Goal: Ask a question: Seek information or help from site administrators or community

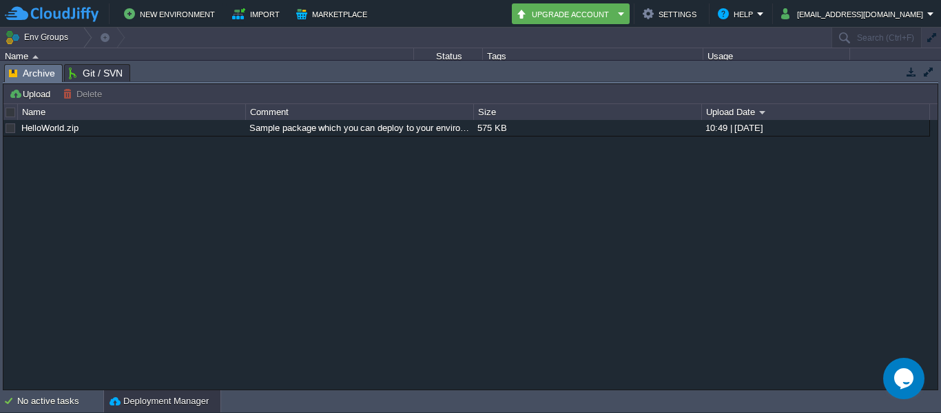
click at [909, 70] on button "button" at bounding box center [911, 71] width 12 height 12
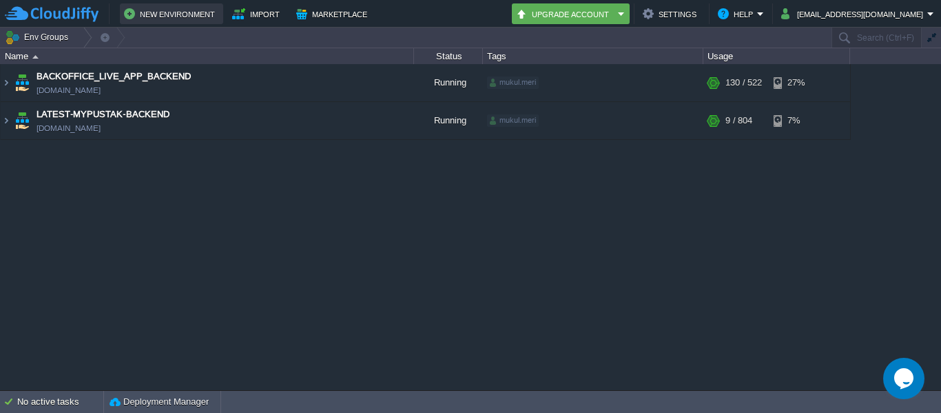
click at [162, 8] on button "New Environment" at bounding box center [171, 14] width 95 height 17
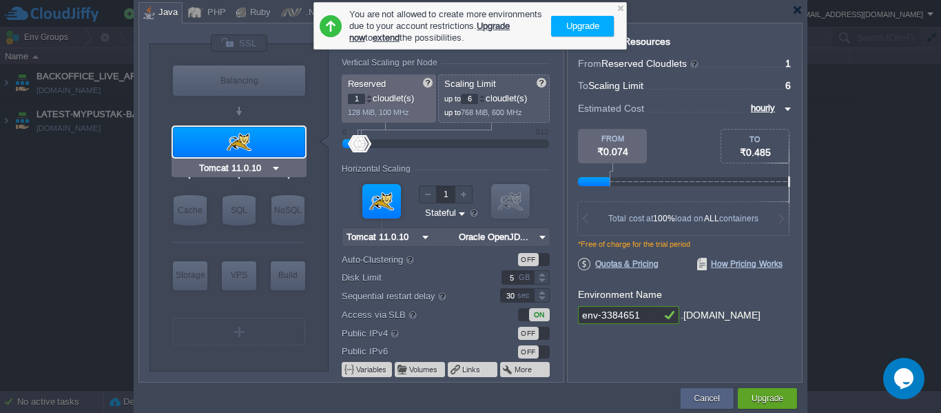
type input "MariaDB 12.0.2"
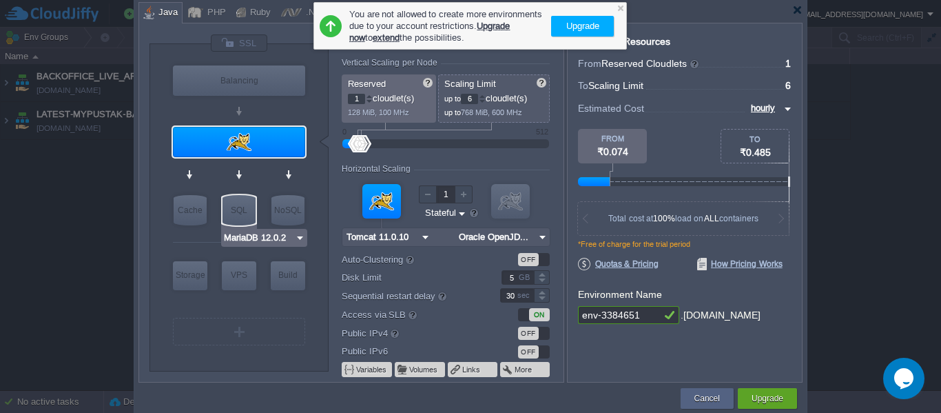
click at [242, 200] on div "SQL" at bounding box center [238, 210] width 33 height 30
type input "SQL Databases"
type input "4"
type input "MariaDB 12.0.2"
type input "12.0.2-almalin..."
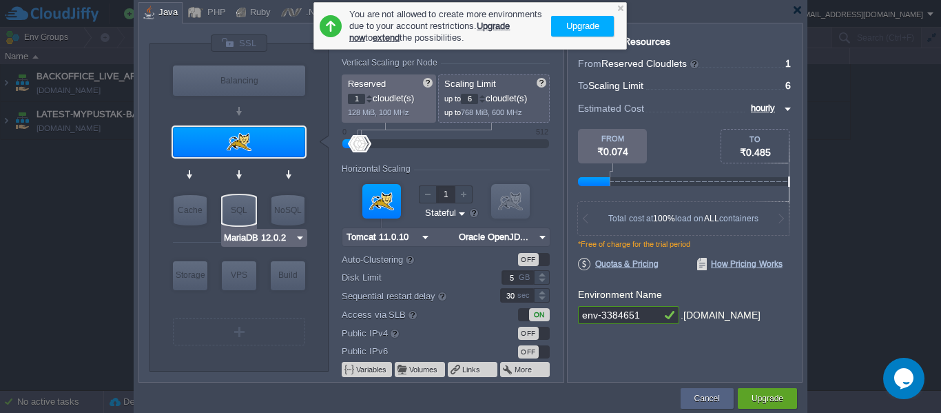
type input "Stateless"
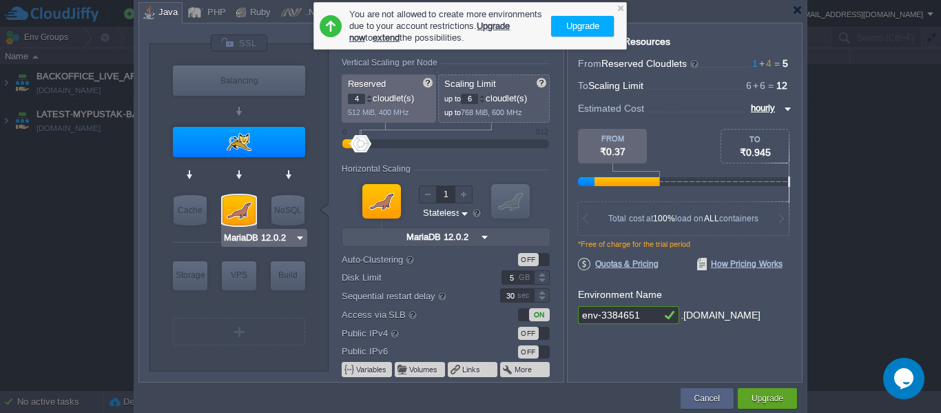
type input "Tomcat 11.0.10"
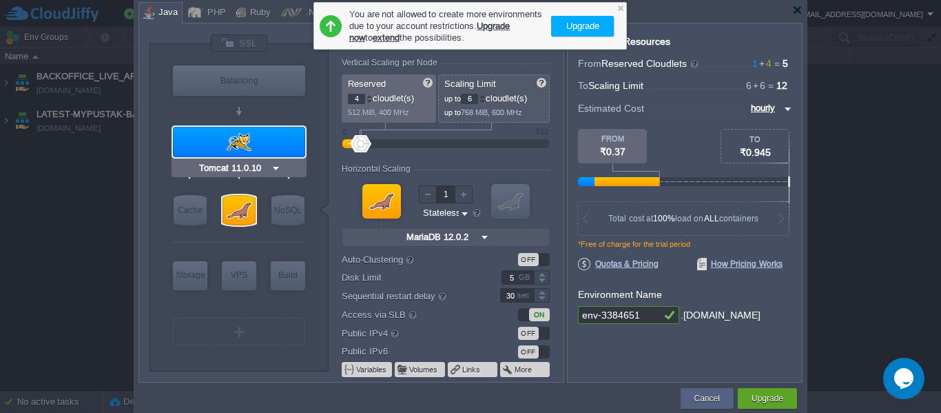
click at [259, 132] on div at bounding box center [239, 142] width 132 height 30
type input "Application Servers"
type input "1"
type input "Tomcat 11.0.10"
type input "Oracle OpenJD..."
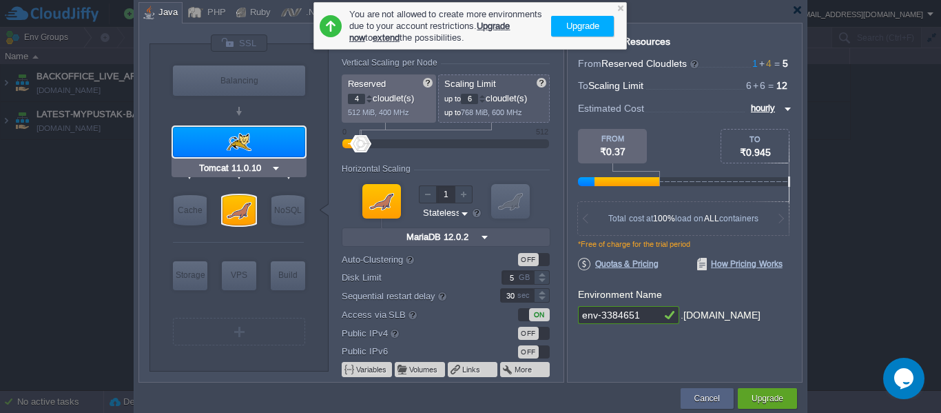
type input "Stateful"
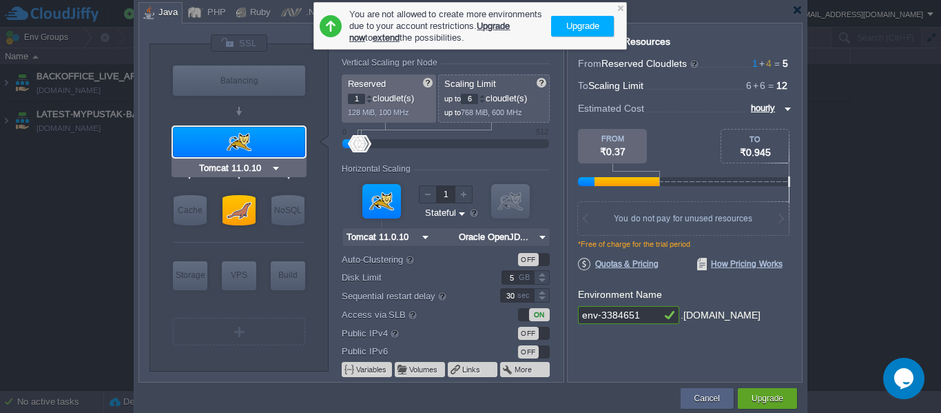
click at [278, 140] on div at bounding box center [239, 142] width 132 height 30
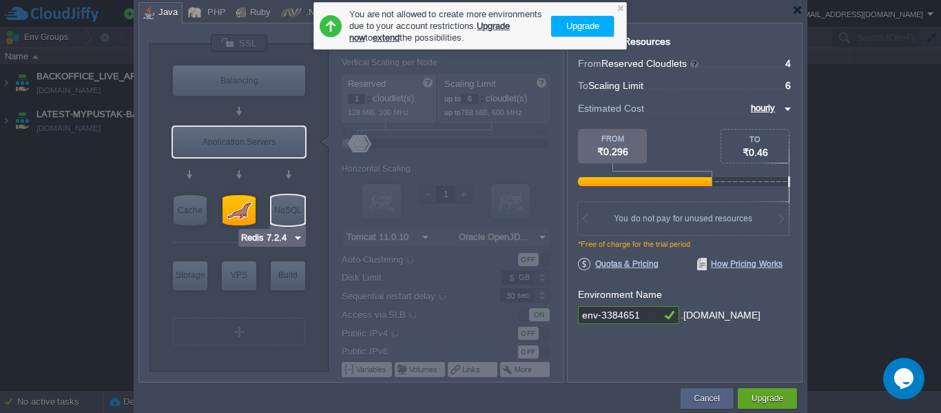
type input "Tomcat 11.0.10"
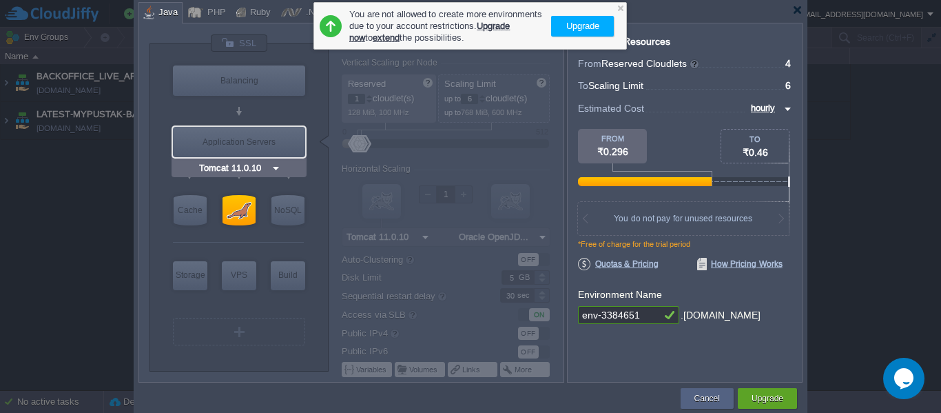
click at [277, 162] on img at bounding box center [276, 168] width 10 height 14
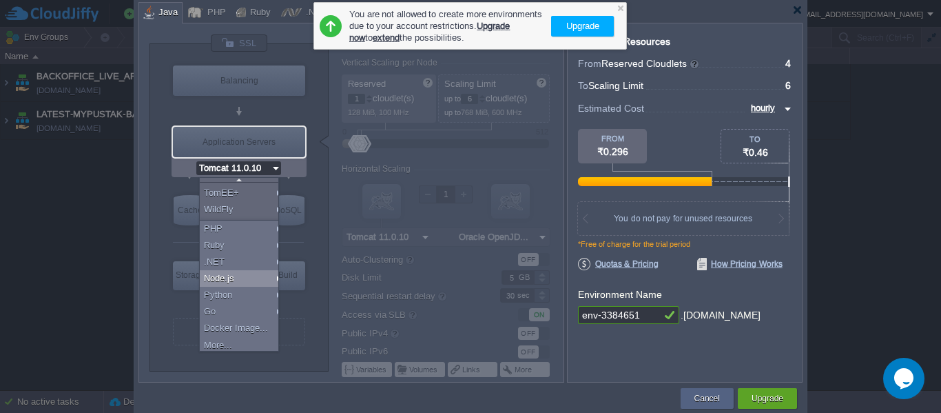
scroll to position [112, 0]
click at [258, 322] on div "Docker Image..." at bounding box center [241, 325] width 83 height 17
type input "Application Servers"
type input "16"
type input "Docker Image"
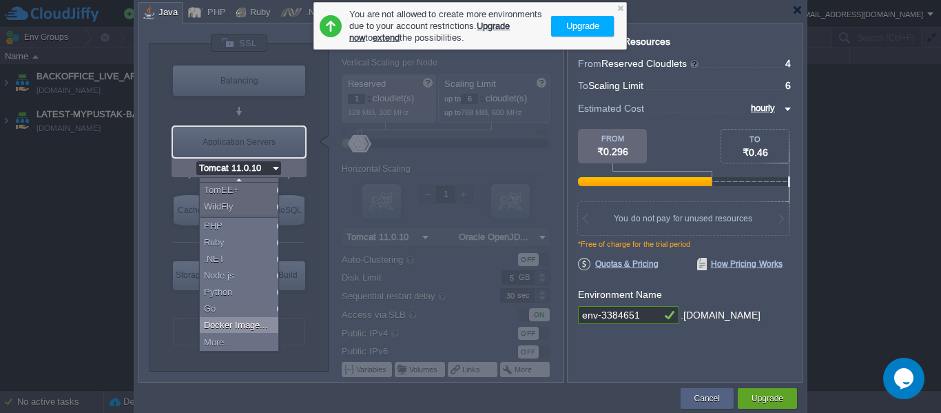
type input "Stateless"
type input "Docker Image"
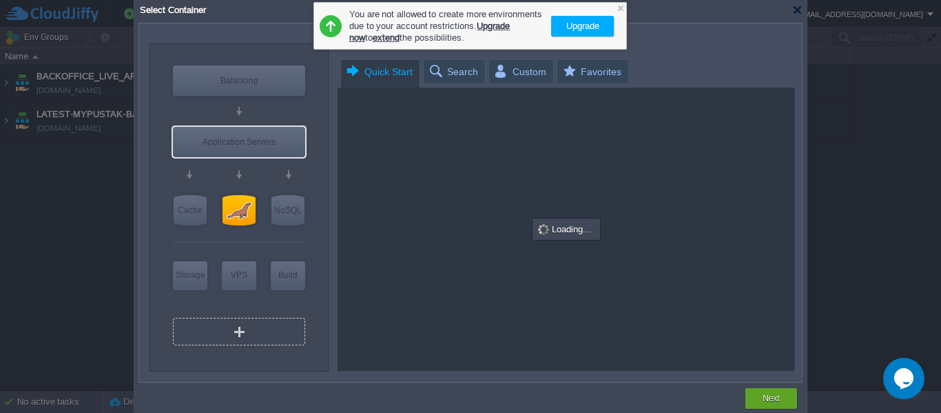
scroll to position [0, 0]
click at [619, 10] on div at bounding box center [620, 7] width 9 height 9
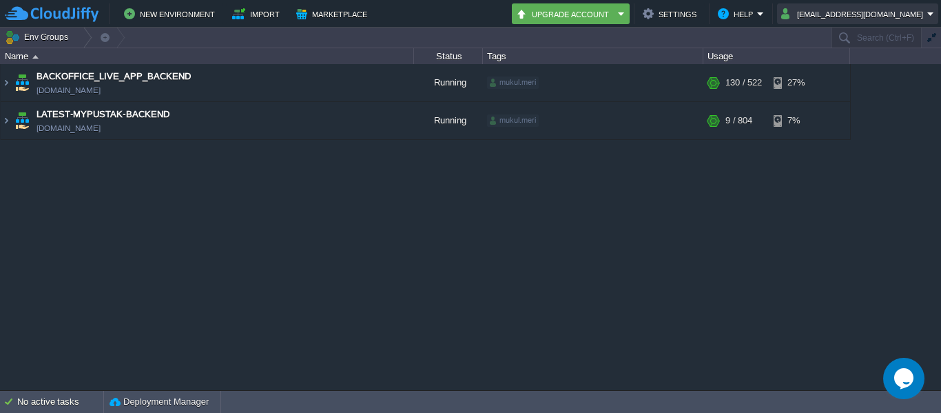
click at [906, 14] on button "[EMAIL_ADDRESS][DOMAIN_NAME]" at bounding box center [854, 14] width 146 height 17
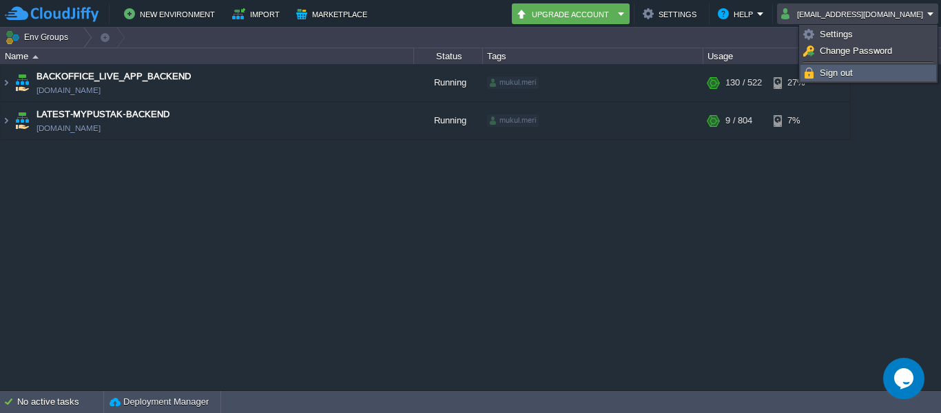
click at [847, 67] on link "Sign out" at bounding box center [868, 72] width 134 height 15
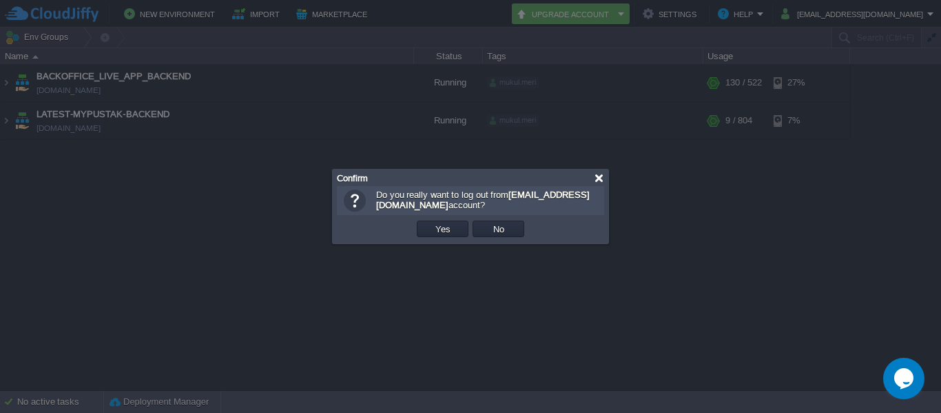
click at [603, 176] on div at bounding box center [599, 178] width 10 height 10
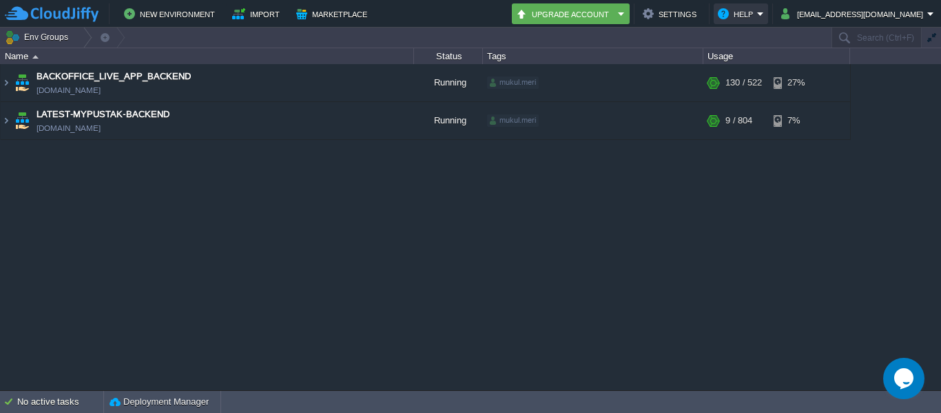
click at [750, 16] on button "Help" at bounding box center [737, 14] width 39 height 17
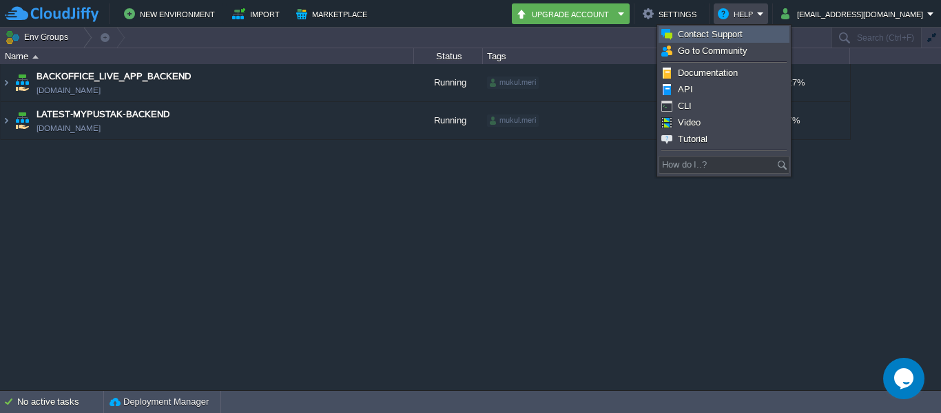
click at [707, 32] on span "Contact Support" at bounding box center [710, 34] width 65 height 10
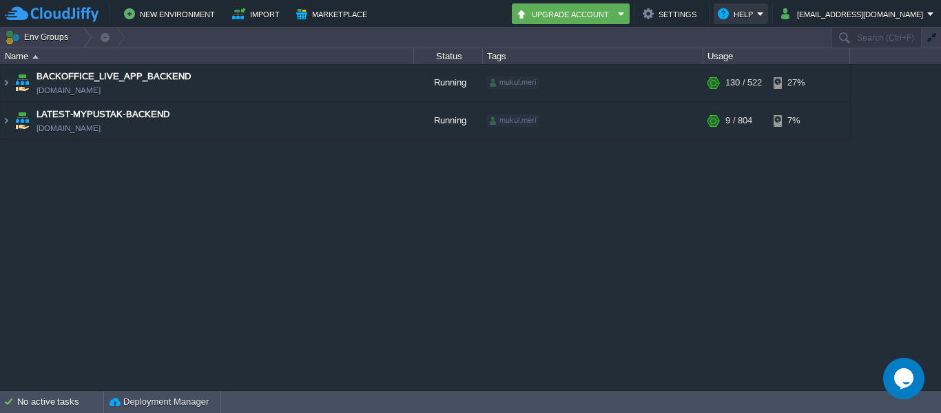
click at [757, 12] on button "Help" at bounding box center [737, 14] width 39 height 17
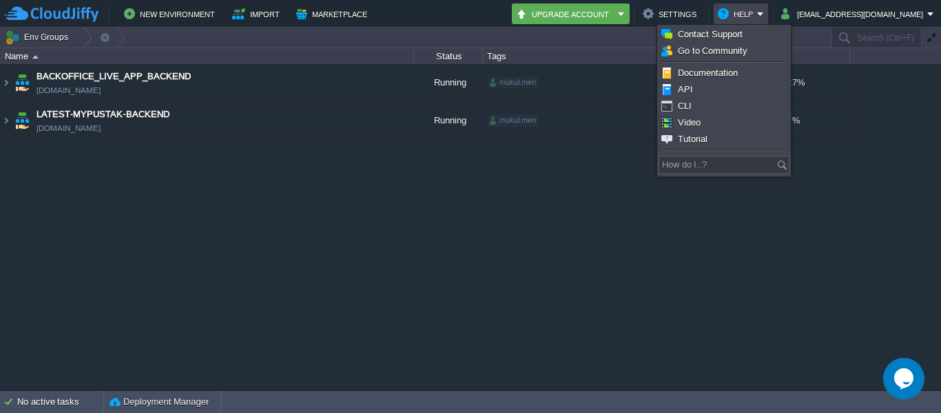
click at [900, 371] on icon "Chat widget" at bounding box center [903, 378] width 19 height 21
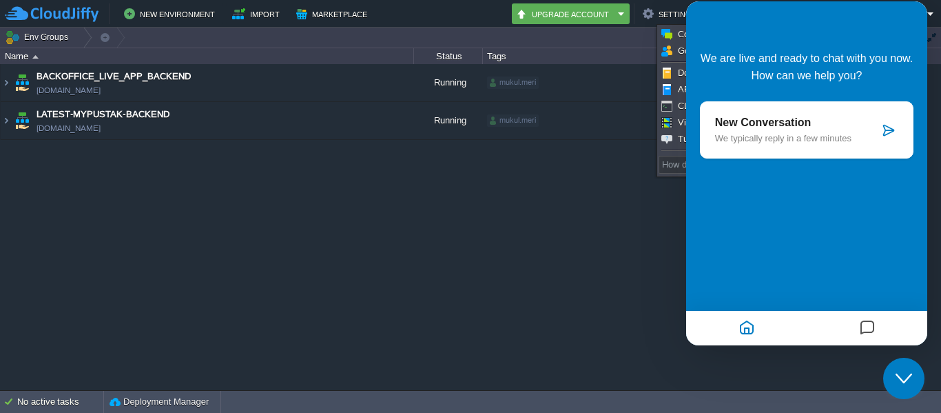
click at [823, 130] on div "New Conversation We typically reply in a few minutes" at bounding box center [797, 129] width 164 height 27
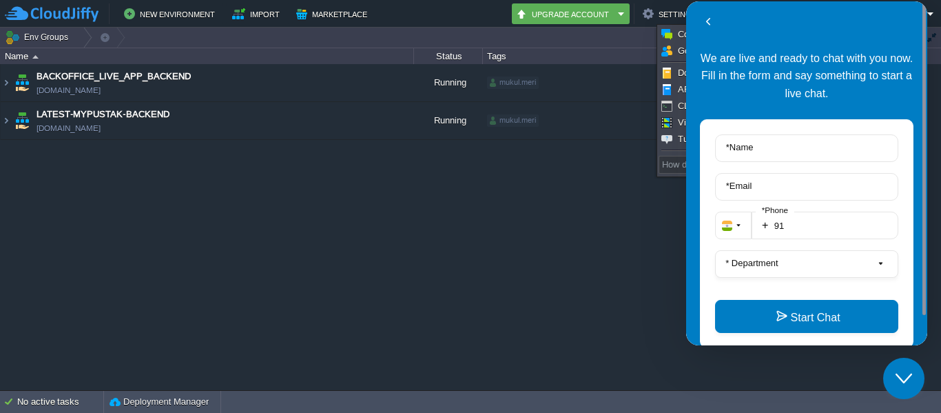
click at [909, 379] on icon "Close Chat This icon closes the chat window." at bounding box center [903, 378] width 17 height 17
